Goal: Information Seeking & Learning: Compare options

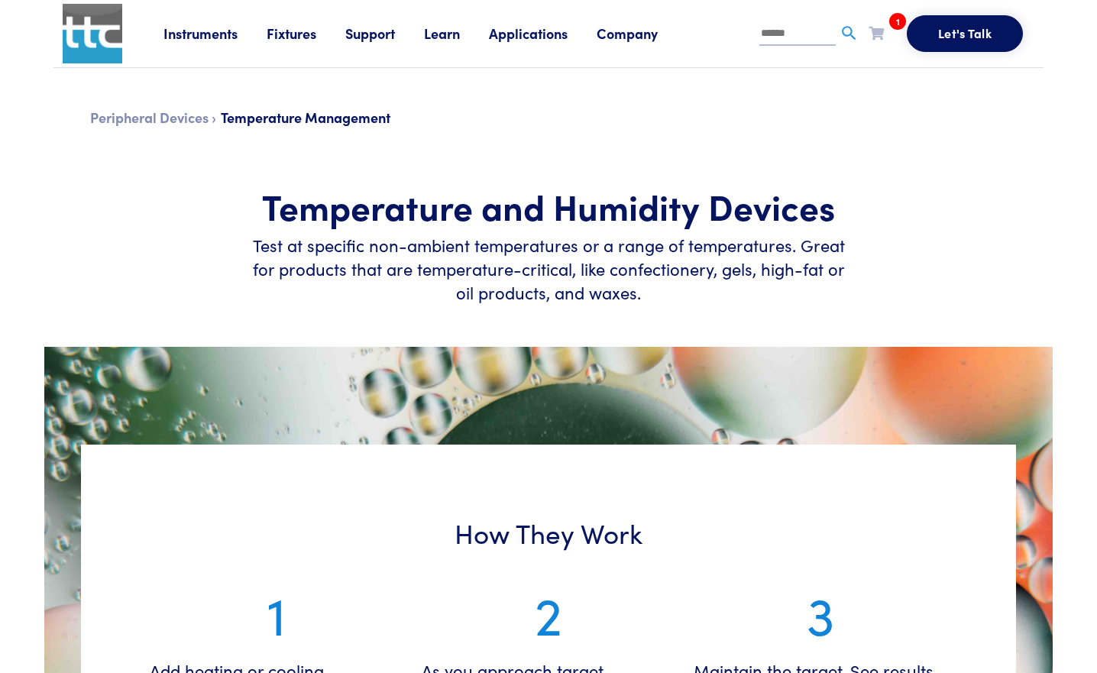
click at [636, 33] on link "Company" at bounding box center [642, 33] width 90 height 19
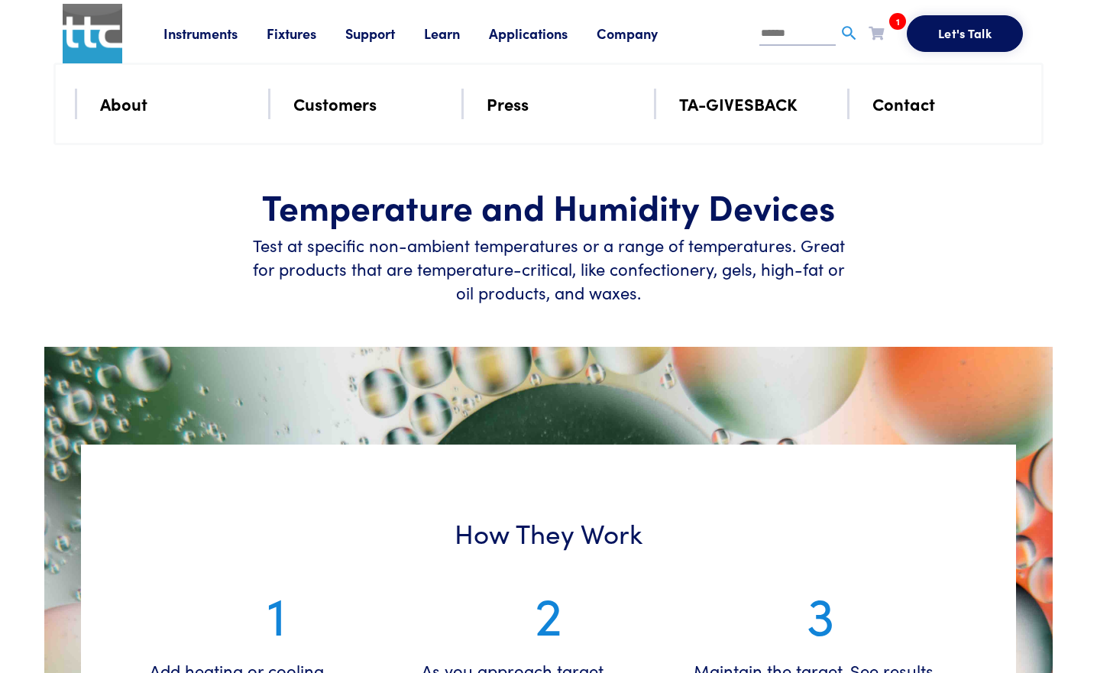
click at [895, 110] on link "Contact" at bounding box center [903, 103] width 63 height 27
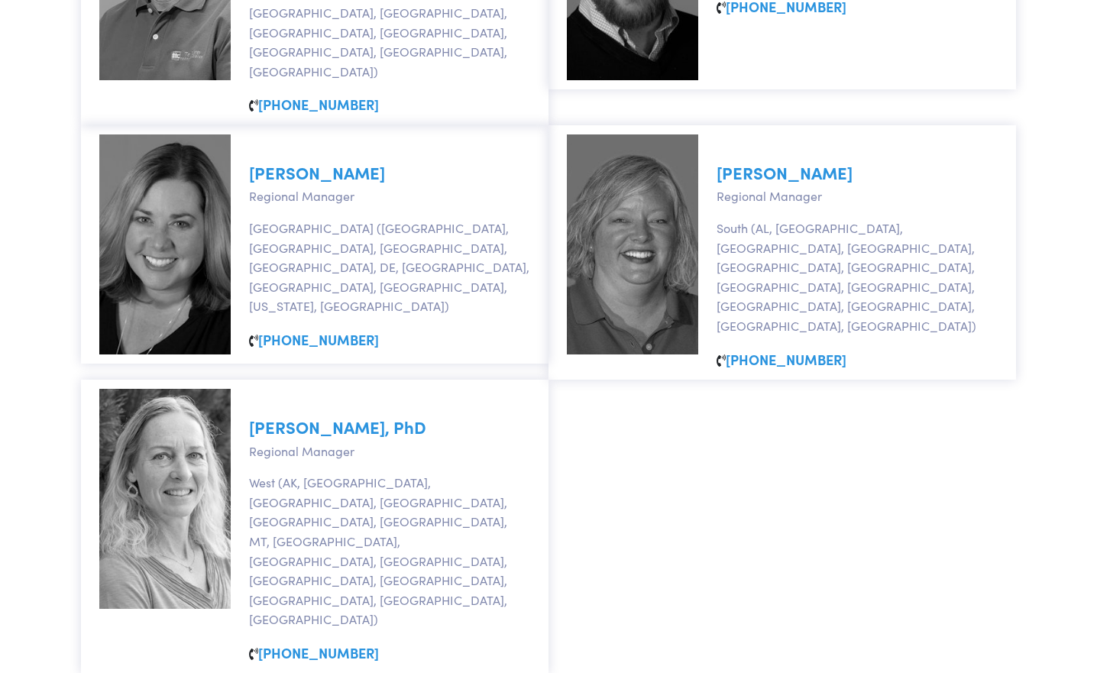
scroll to position [1705, 0]
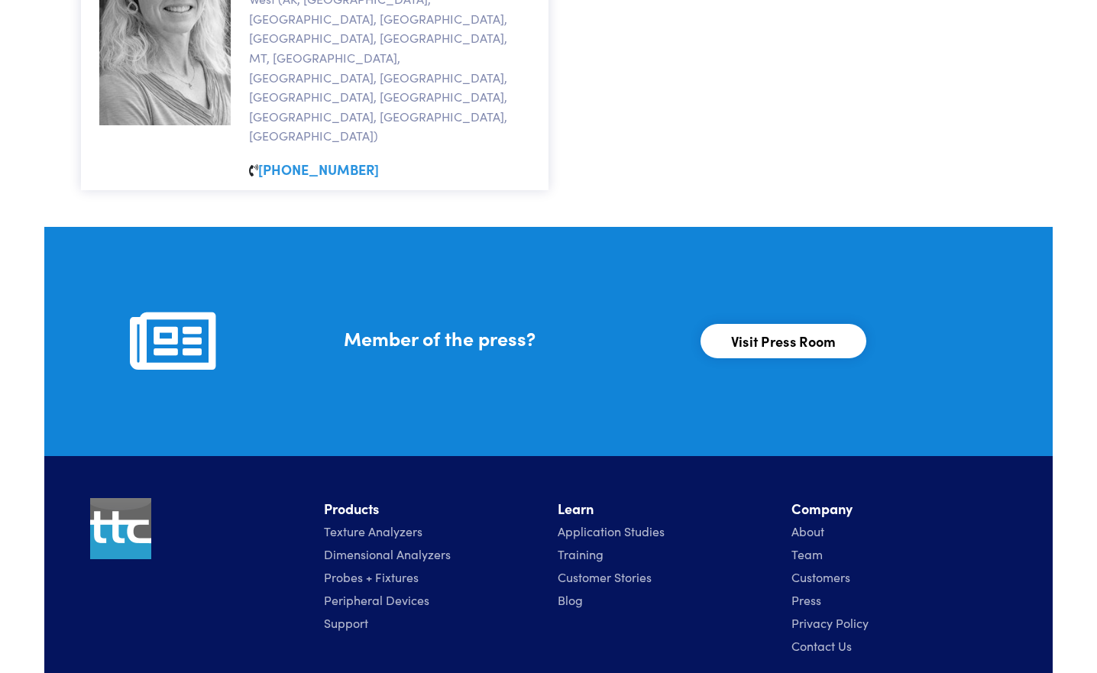
click at [819, 637] on link "Contact Us" at bounding box center [822, 645] width 60 height 17
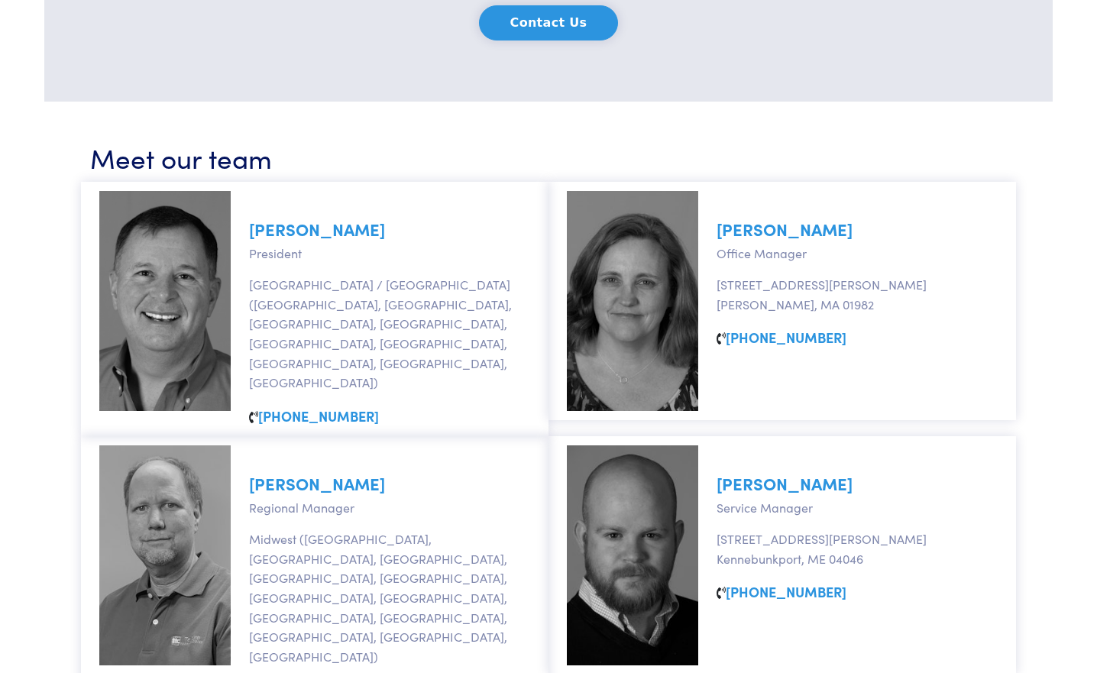
scroll to position [1656, 0]
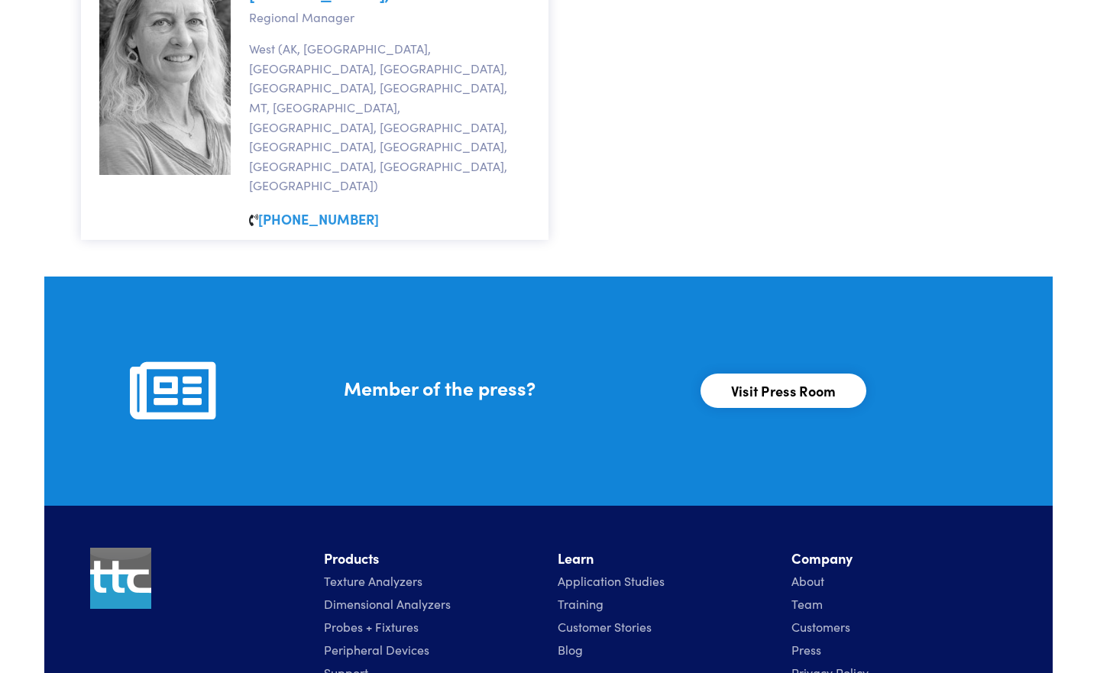
click at [814, 572] on link "About" at bounding box center [808, 580] width 33 height 17
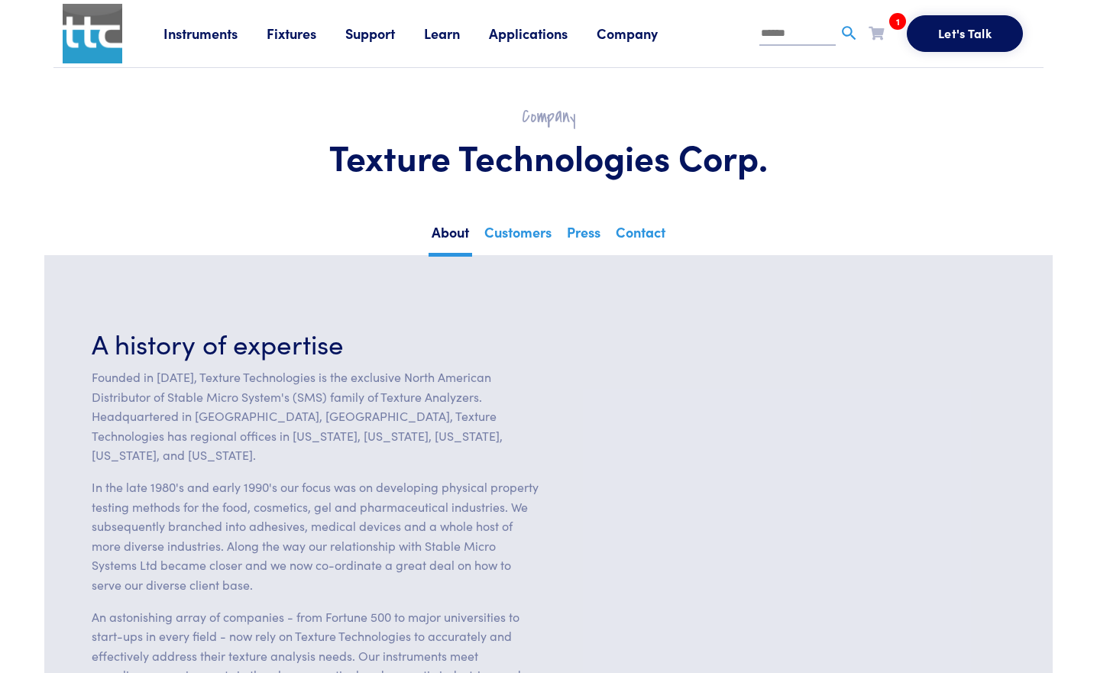
click at [217, 31] on link "Instruments" at bounding box center [214, 33] width 103 height 19
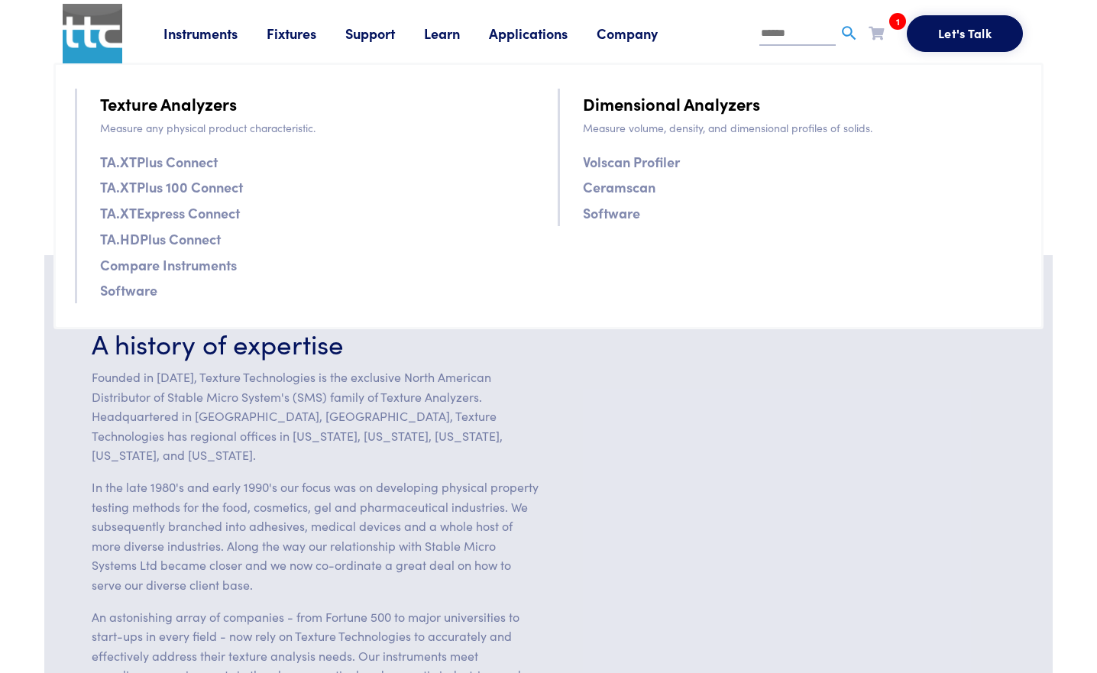
click at [293, 37] on link "Fixtures" at bounding box center [306, 33] width 79 height 19
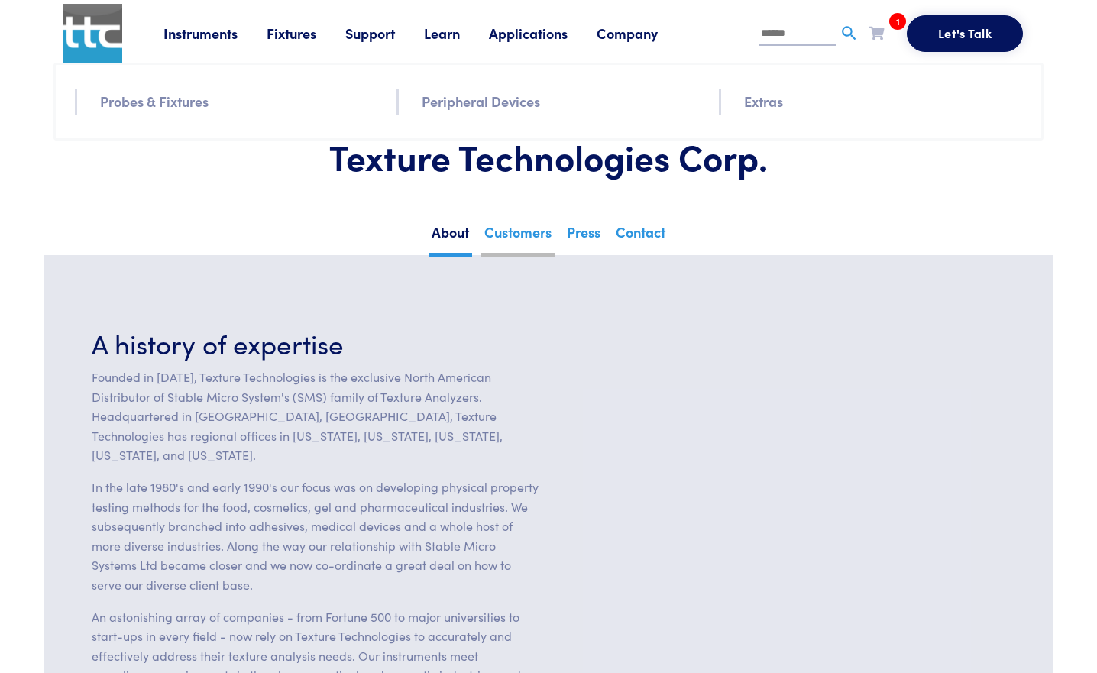
click at [502, 233] on link "Customers" at bounding box center [517, 237] width 73 height 37
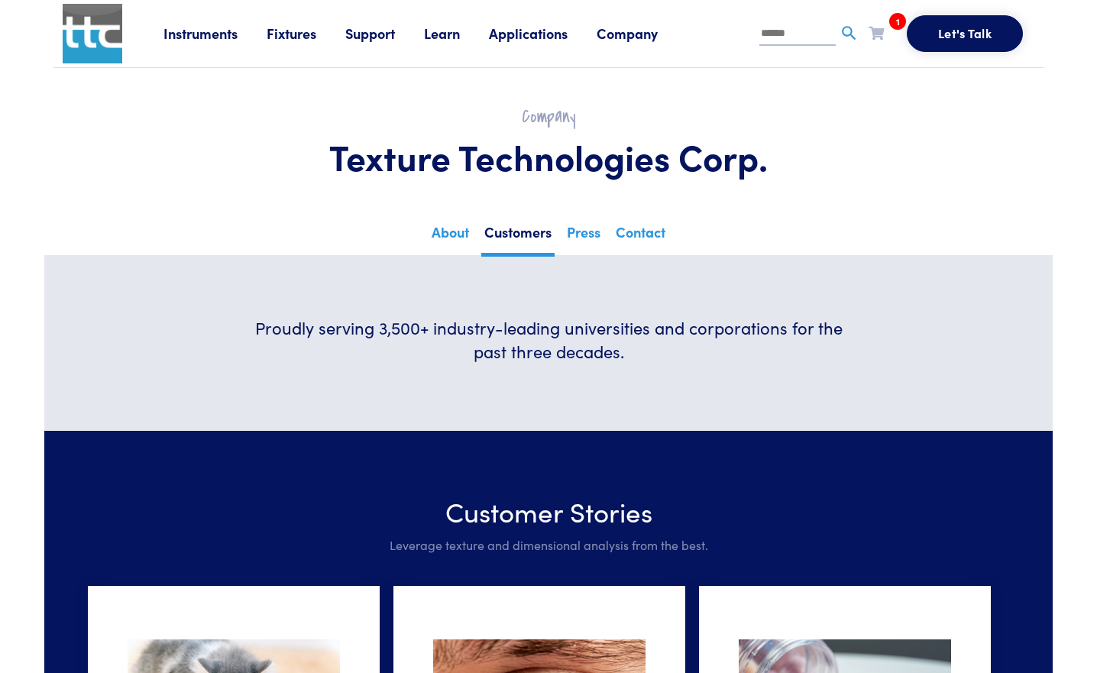
click at [196, 27] on link "Instruments" at bounding box center [214, 33] width 103 height 19
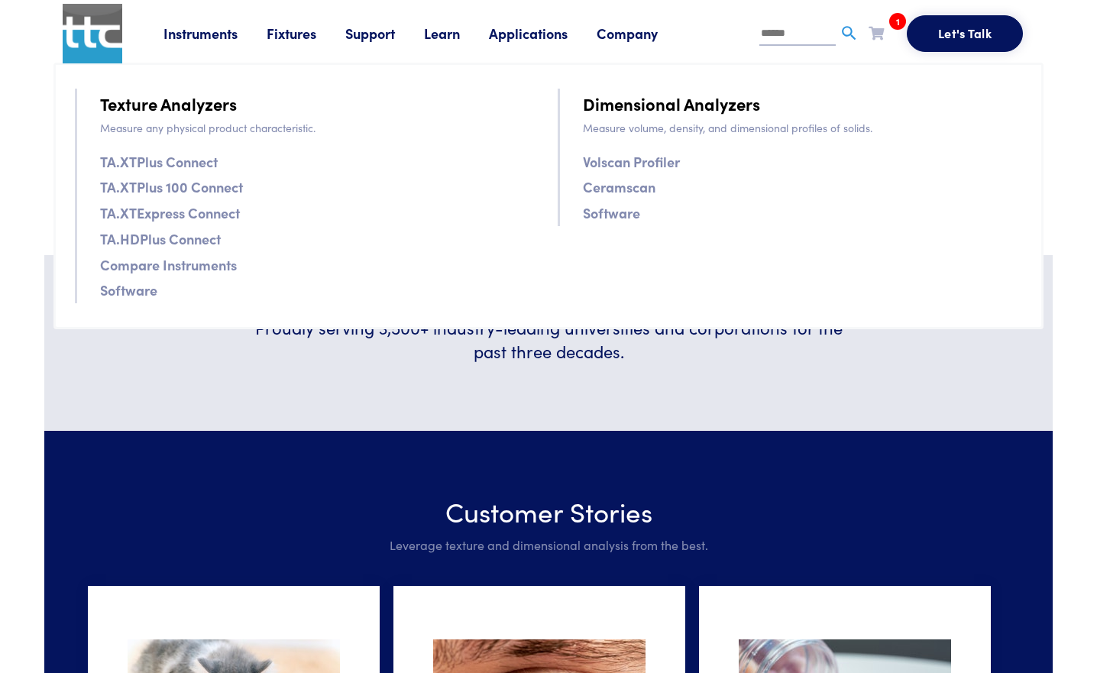
click at [134, 271] on link "Compare Instruments" at bounding box center [168, 265] width 137 height 22
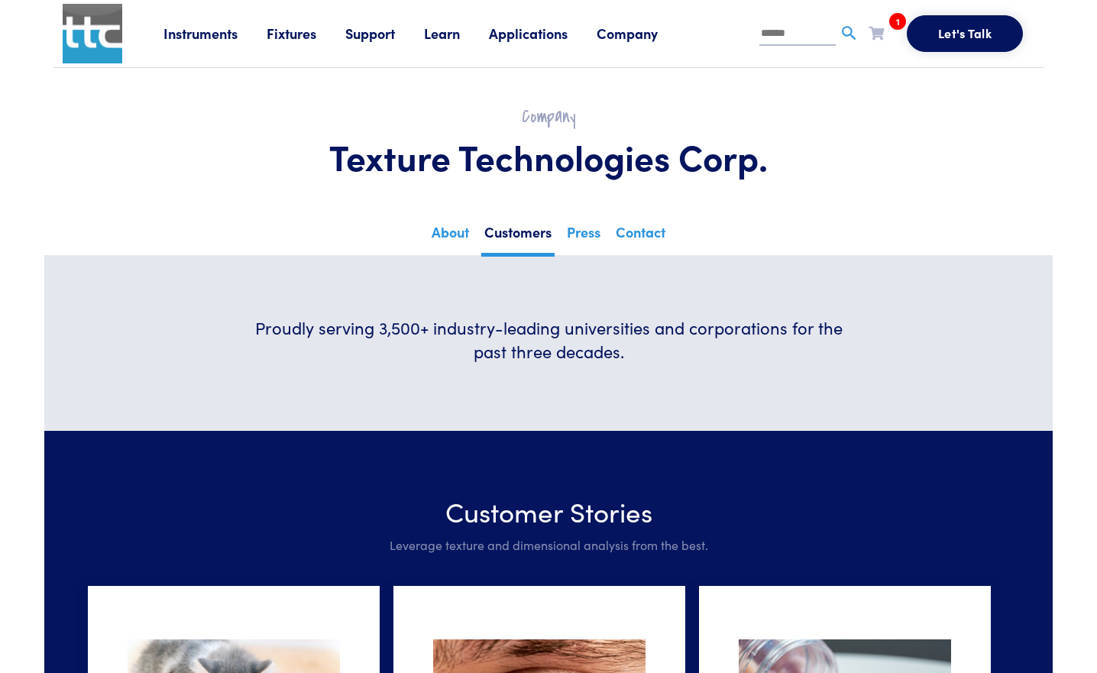
scroll to position [121, 0]
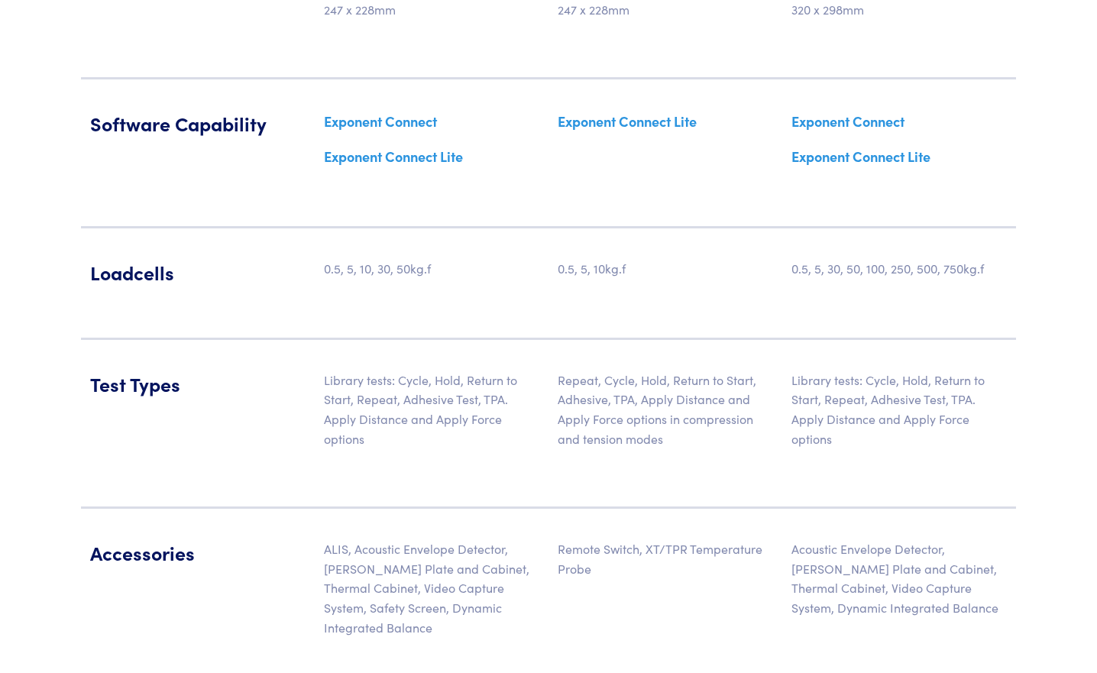
scroll to position [2038, 0]
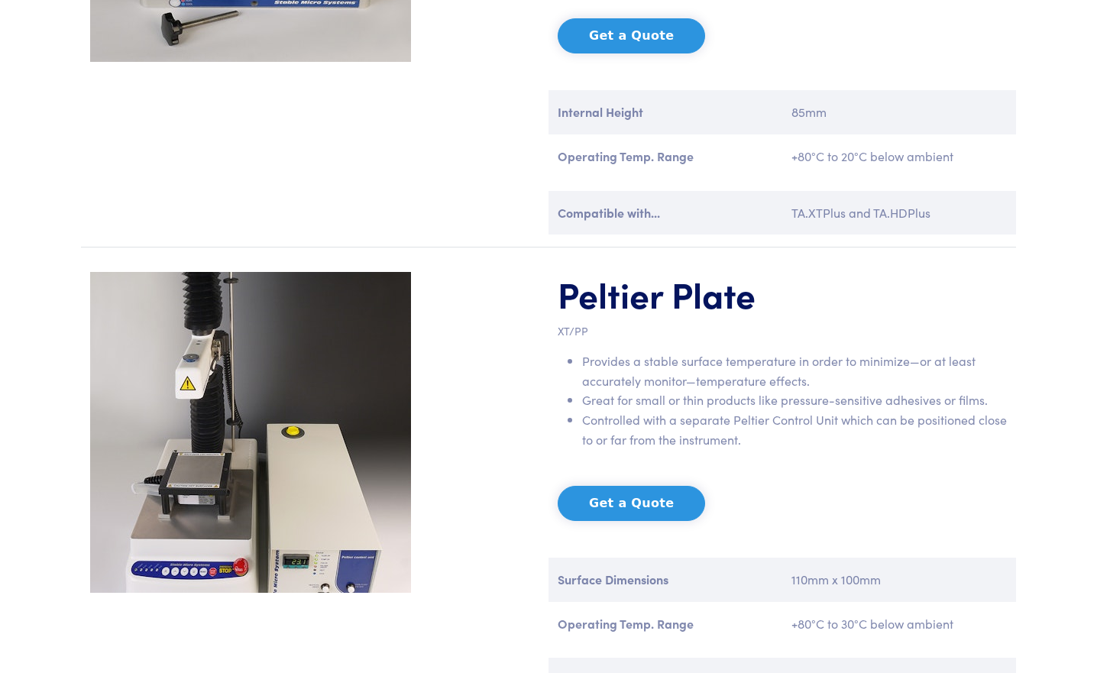
scroll to position [2292, 0]
